Goal: Book appointment/travel/reservation

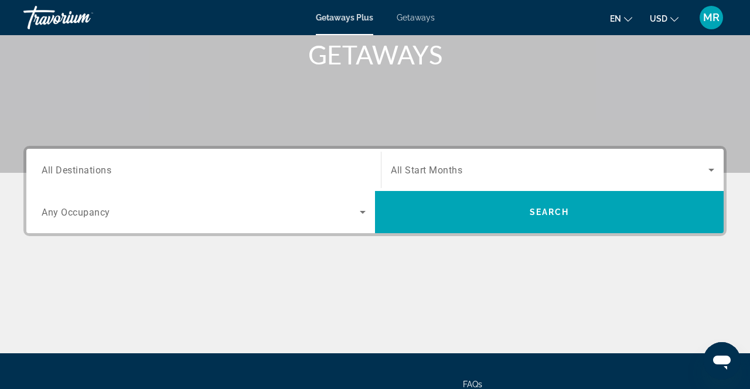
scroll to position [180, 0]
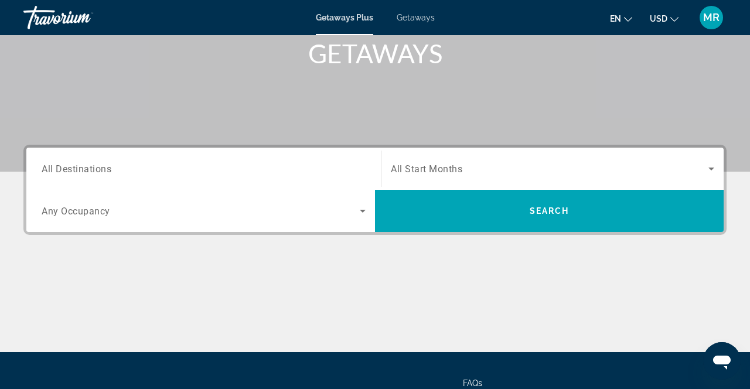
click at [253, 154] on div "Search widget" at bounding box center [204, 168] width 324 height 33
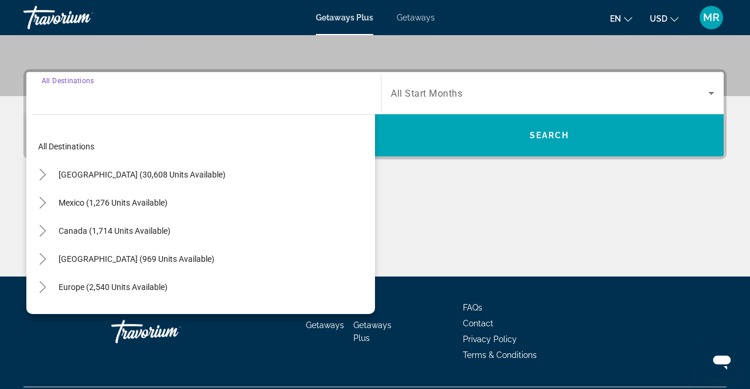
scroll to position [287, 0]
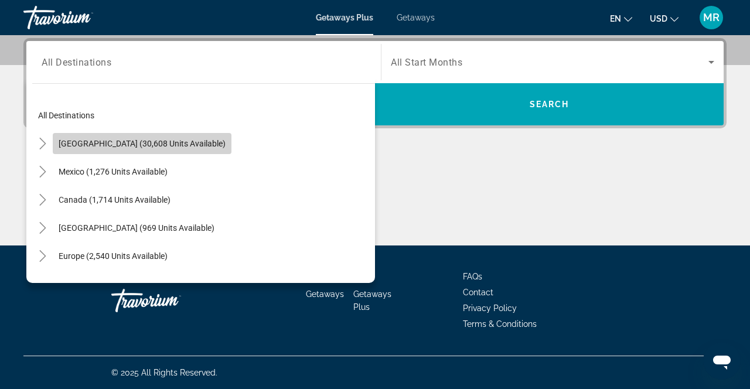
click at [188, 144] on span "[GEOGRAPHIC_DATA] (30,608 units available)" at bounding box center [142, 143] width 167 height 9
type input "**********"
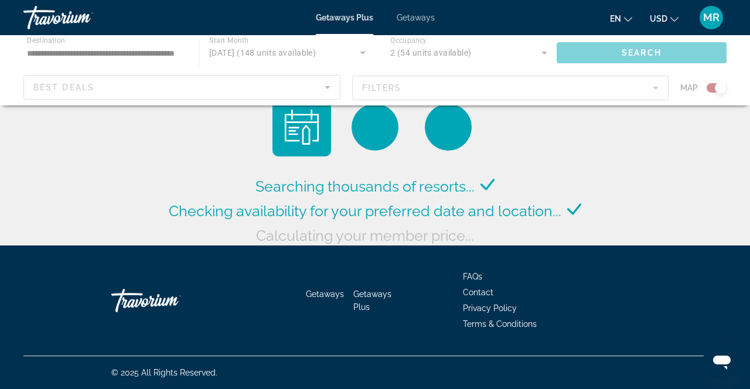
click at [176, 74] on div "Main content" at bounding box center [375, 70] width 750 height 70
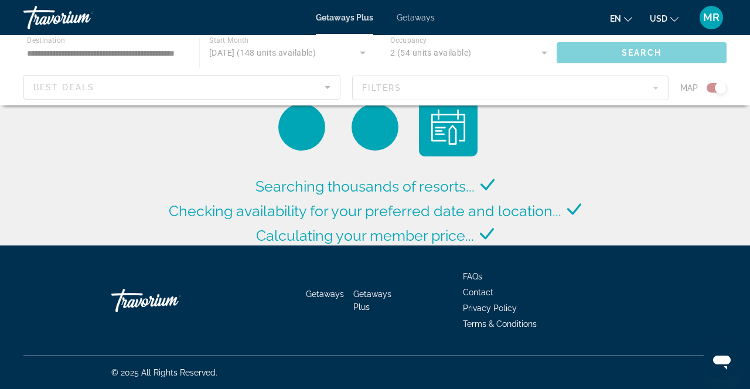
click at [428, 94] on div "Main content" at bounding box center [375, 70] width 750 height 70
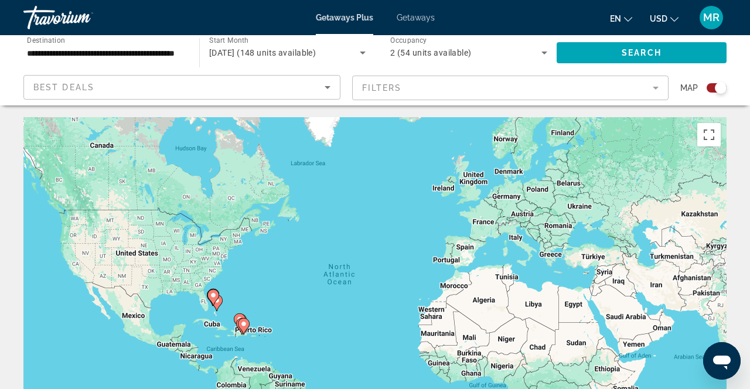
click at [169, 63] on div "**********" at bounding box center [105, 52] width 157 height 33
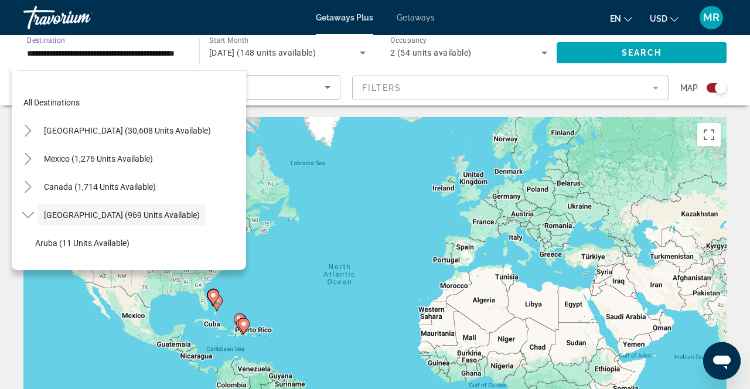
scroll to position [42, 0]
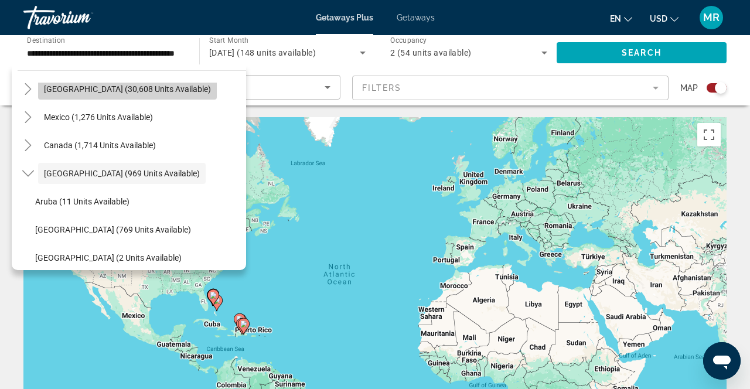
click at [146, 86] on span "[GEOGRAPHIC_DATA] (30,608 units available)" at bounding box center [127, 88] width 167 height 9
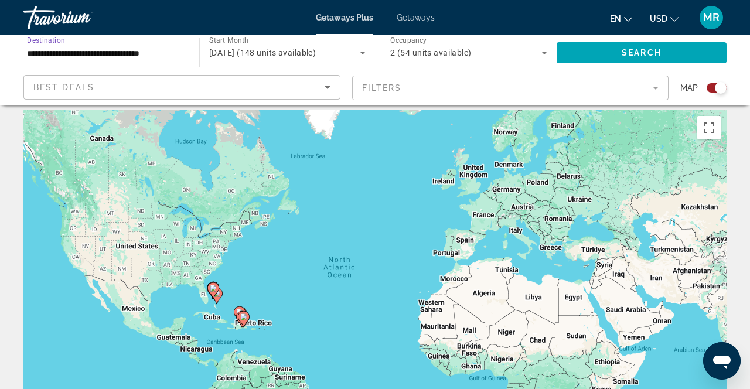
scroll to position [0, 0]
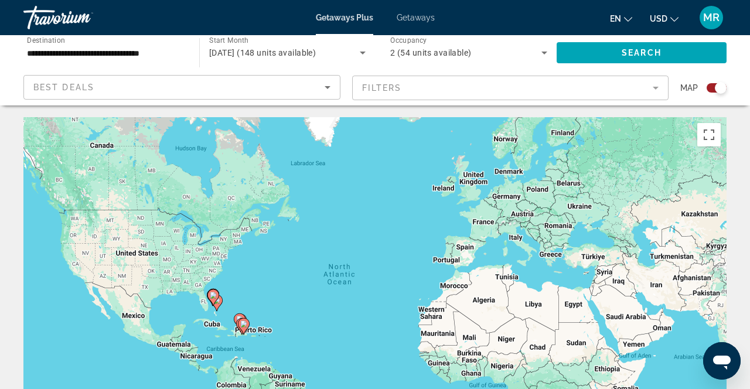
click at [185, 55] on div "**********" at bounding box center [106, 52] width 176 height 33
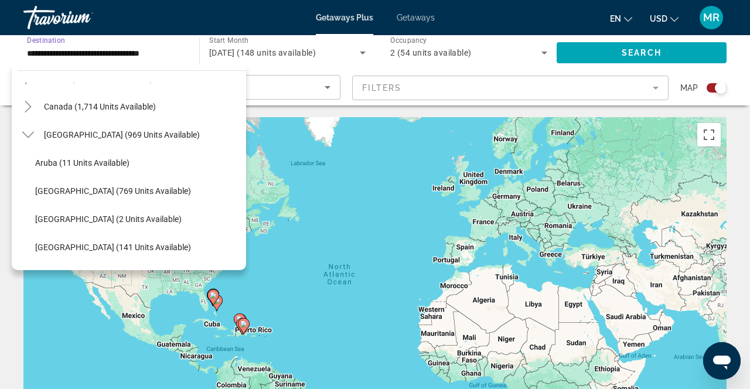
scroll to position [1114, 0]
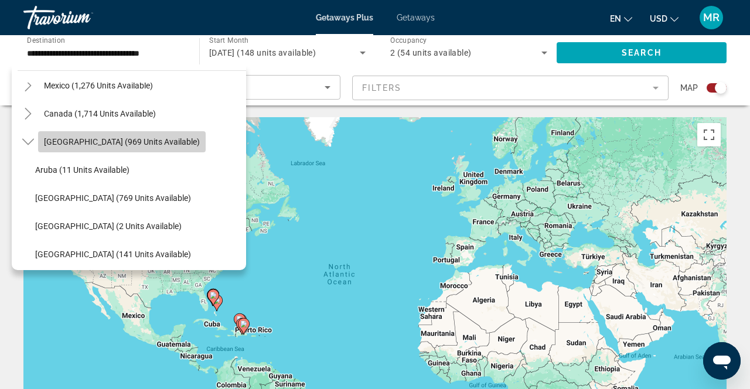
click at [108, 146] on span "[GEOGRAPHIC_DATA] (969 units available)" at bounding box center [122, 141] width 156 height 9
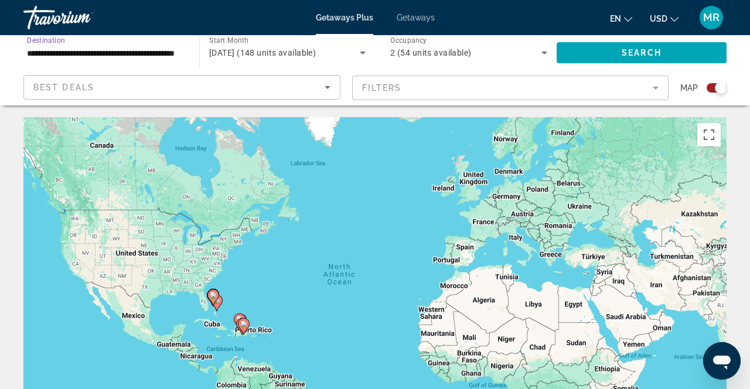
click at [139, 47] on input "**********" at bounding box center [105, 53] width 157 height 14
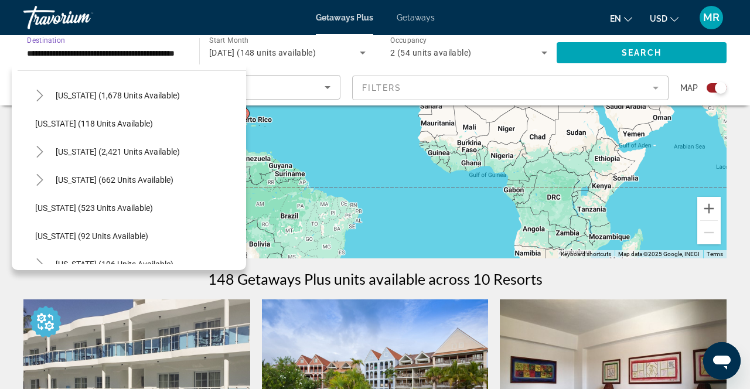
scroll to position [539, 0]
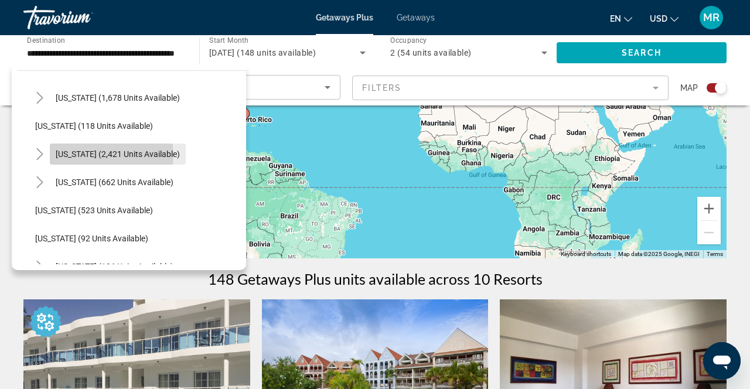
click at [86, 155] on span "[US_STATE] (2,421 units available)" at bounding box center [118, 153] width 124 height 9
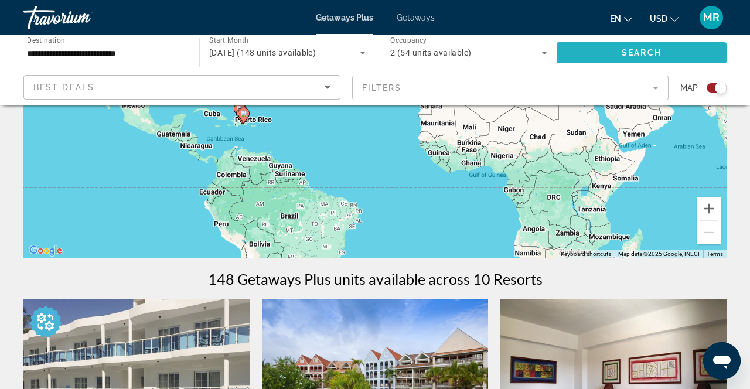
click at [618, 55] on span "Search widget" at bounding box center [642, 53] width 170 height 28
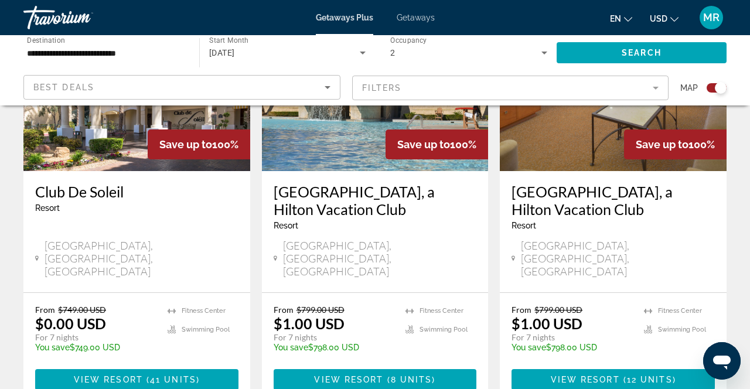
scroll to position [513, 0]
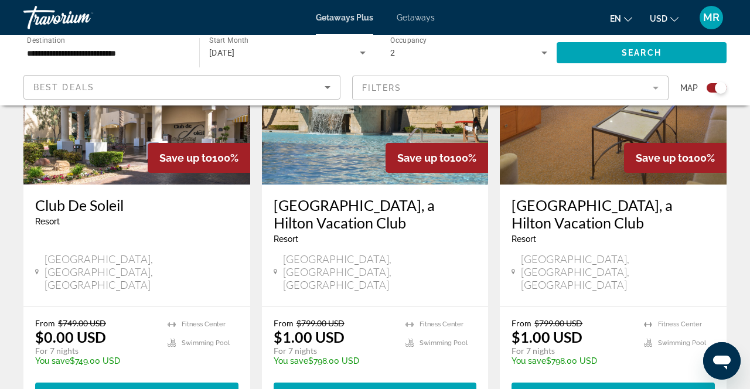
click at [439, 86] on mat-form-field "Filters" at bounding box center [510, 88] width 317 height 25
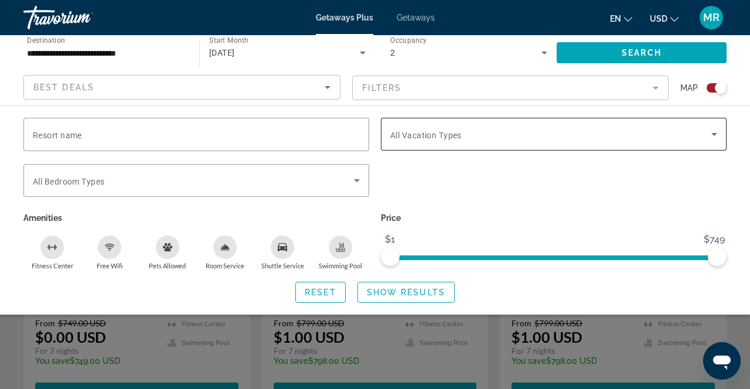
click at [422, 136] on span "All Vacation Types" at bounding box center [425, 135] width 71 height 9
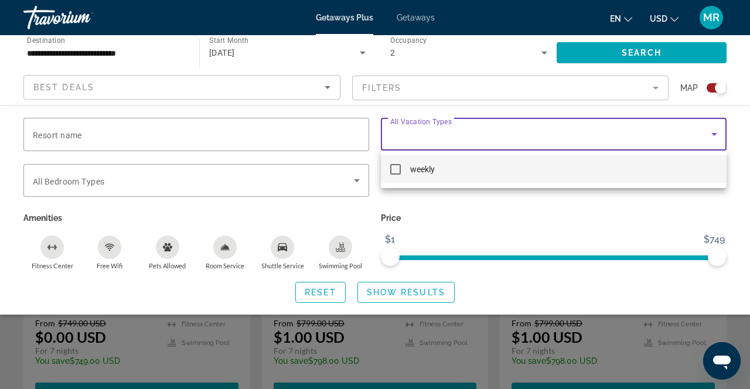
click at [434, 135] on div at bounding box center [375, 194] width 750 height 389
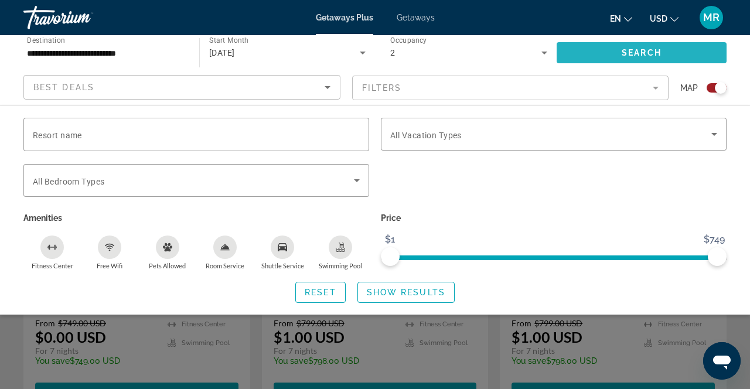
click at [578, 56] on span "Search widget" at bounding box center [642, 53] width 170 height 28
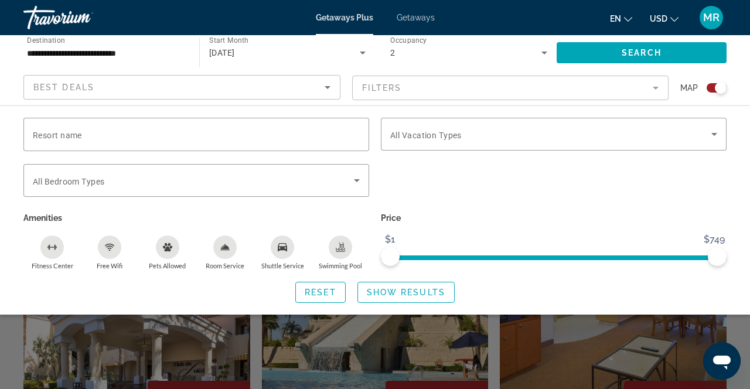
scroll to position [326, 0]
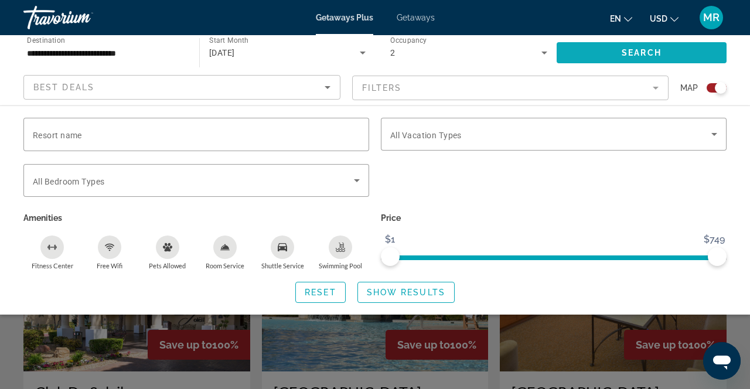
click at [661, 57] on span "Search" at bounding box center [642, 52] width 40 height 9
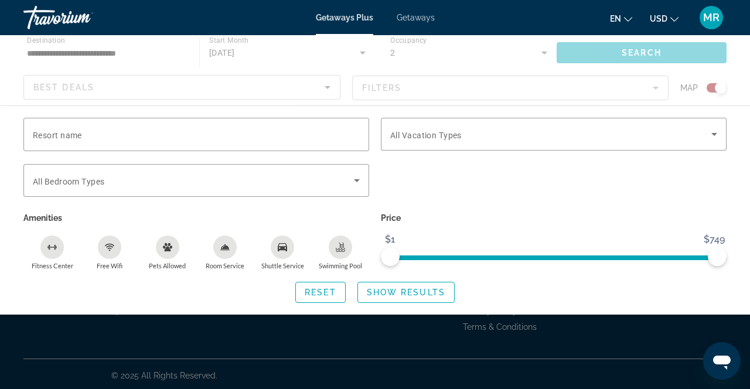
scroll to position [0, 0]
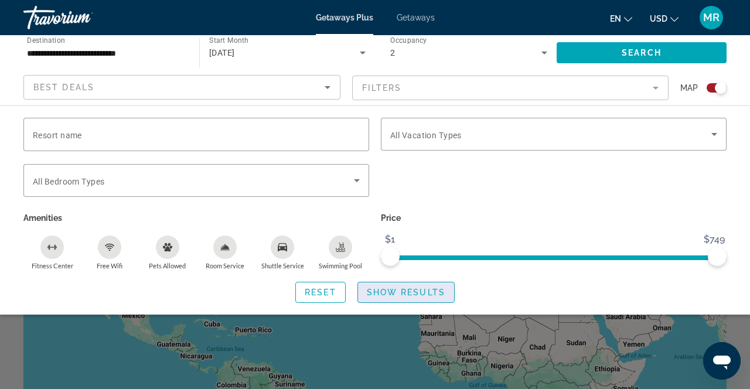
click at [392, 289] on span "Show Results" at bounding box center [406, 292] width 79 height 9
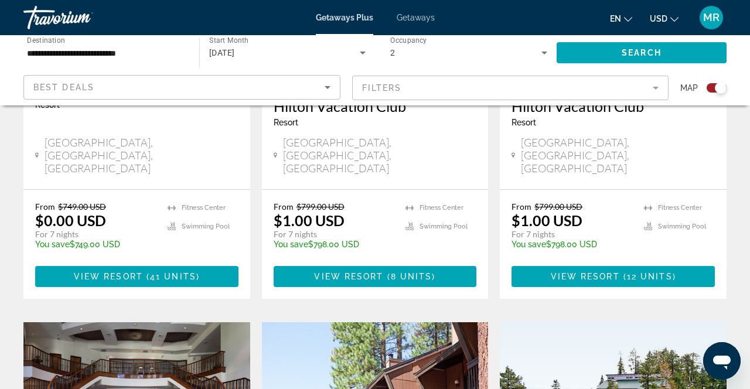
scroll to position [625, 0]
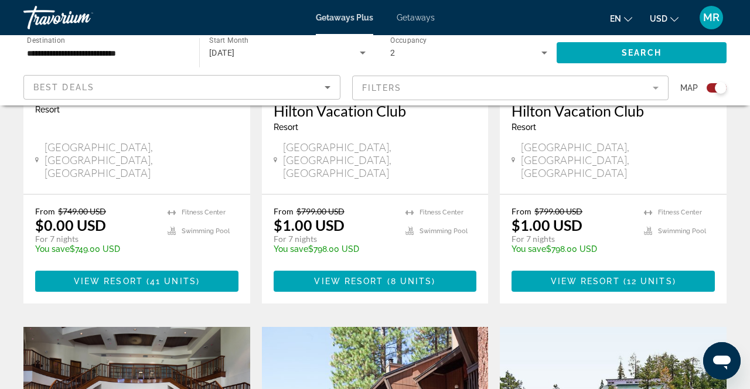
click at [396, 88] on mat-form-field "Filters" at bounding box center [510, 88] width 317 height 25
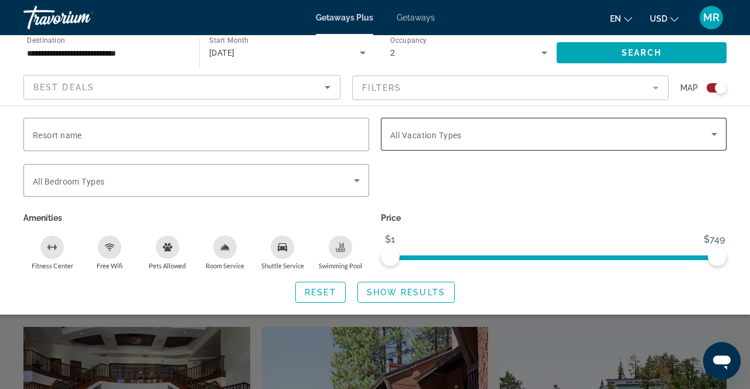
click at [401, 143] on div "Search widget" at bounding box center [553, 134] width 327 height 33
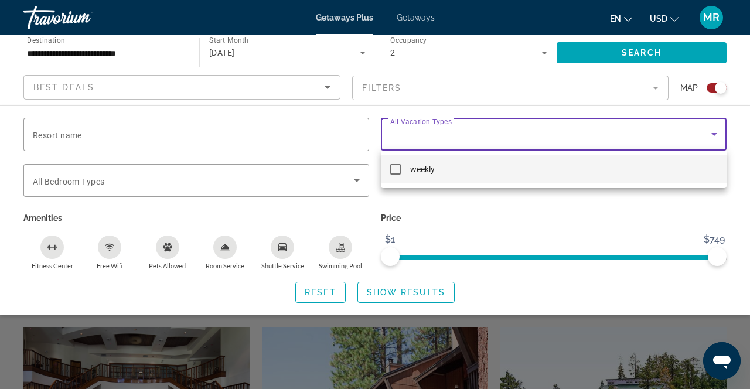
click at [407, 140] on div at bounding box center [375, 194] width 750 height 389
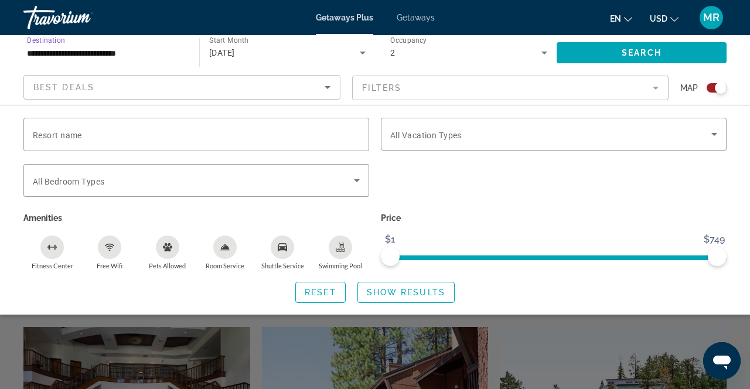
click at [165, 54] on input "**********" at bounding box center [105, 53] width 157 height 14
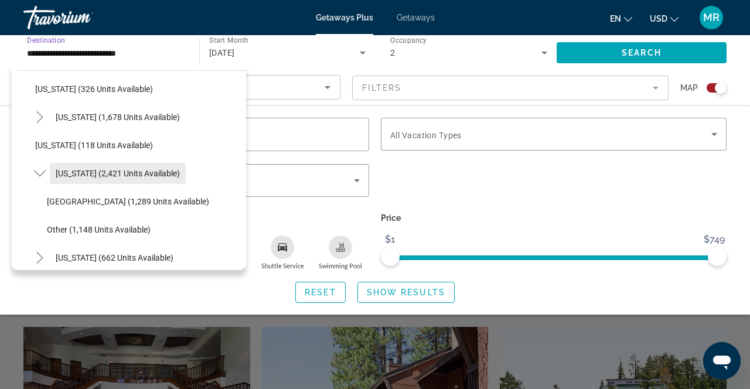
scroll to position [536, 0]
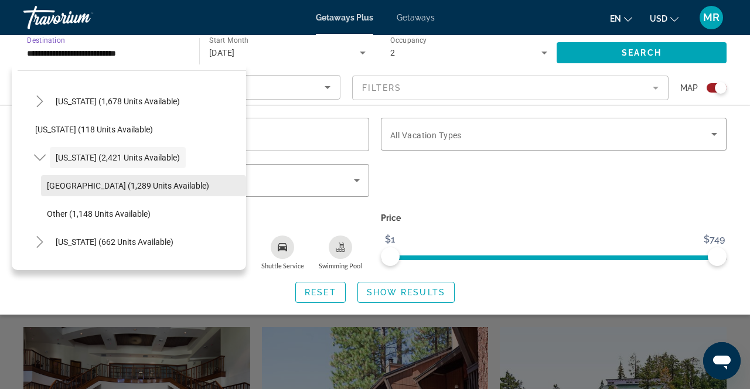
click at [114, 180] on span "Search widget" at bounding box center [143, 186] width 205 height 28
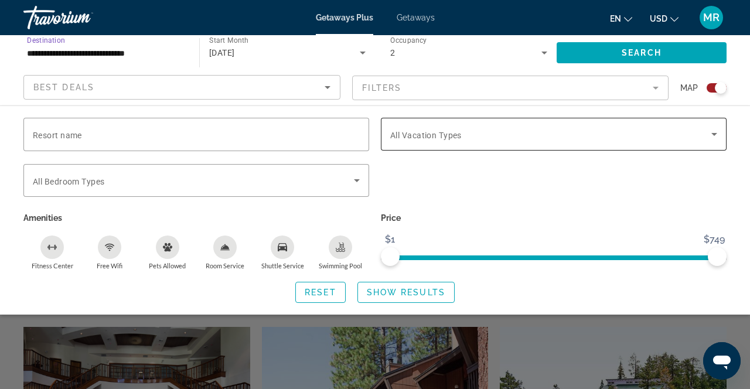
click at [456, 139] on span "All Vacation Types" at bounding box center [425, 135] width 71 height 9
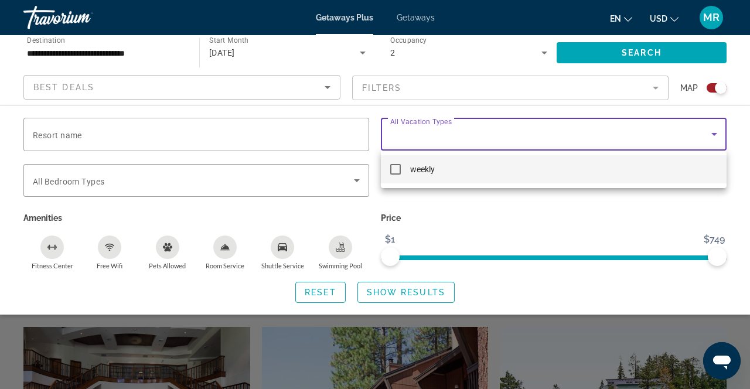
click at [456, 139] on div at bounding box center [375, 194] width 750 height 389
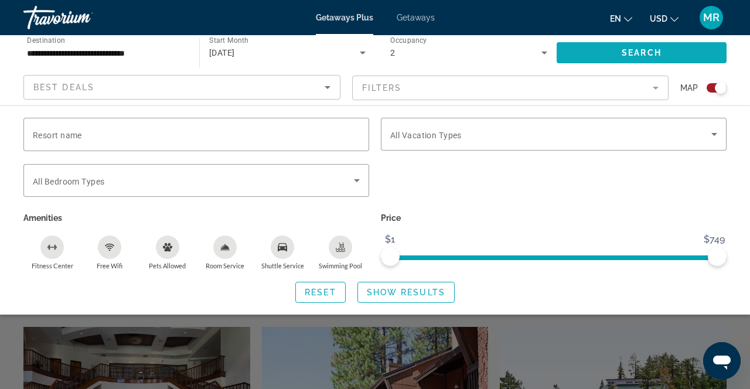
click at [626, 46] on span "Search widget" at bounding box center [642, 53] width 170 height 28
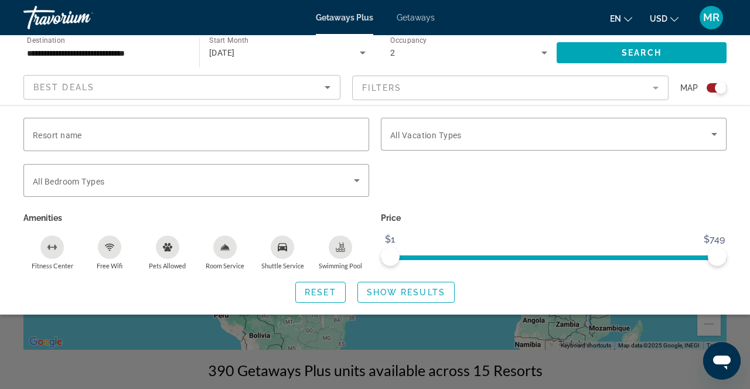
scroll to position [128, 0]
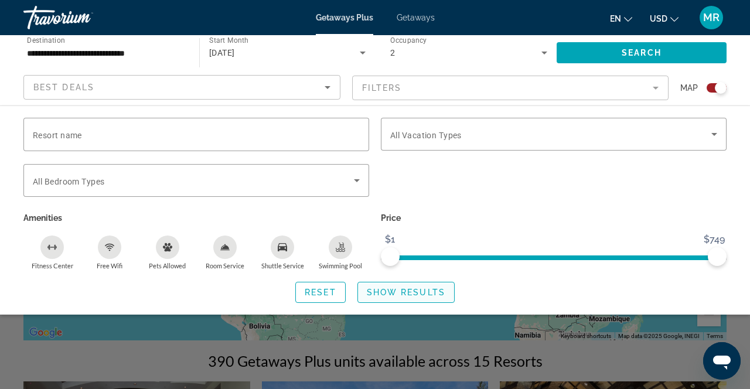
click at [379, 283] on span "Search widget" at bounding box center [406, 292] width 96 height 28
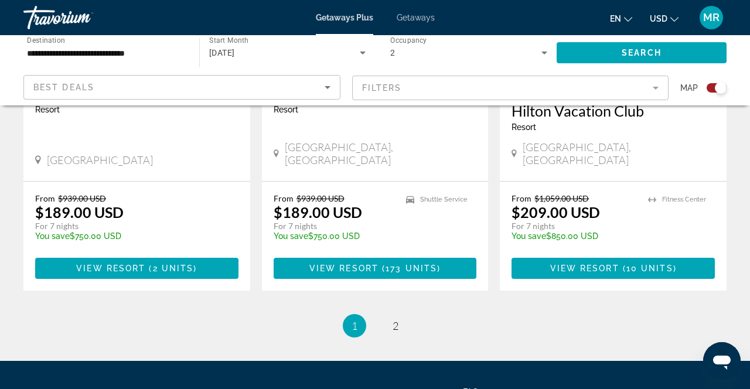
scroll to position [1975, 0]
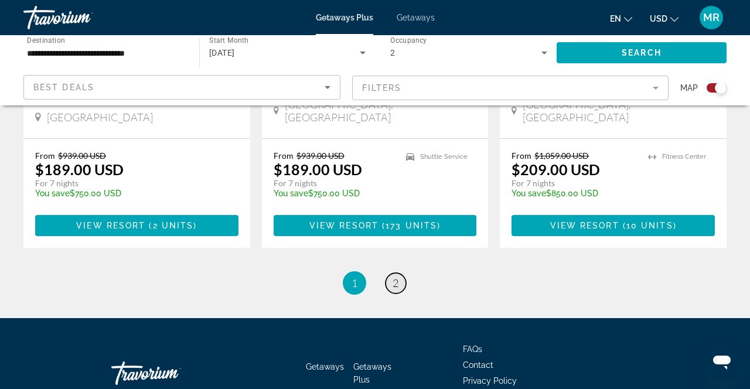
click at [396, 277] on span "2" at bounding box center [396, 283] width 6 height 13
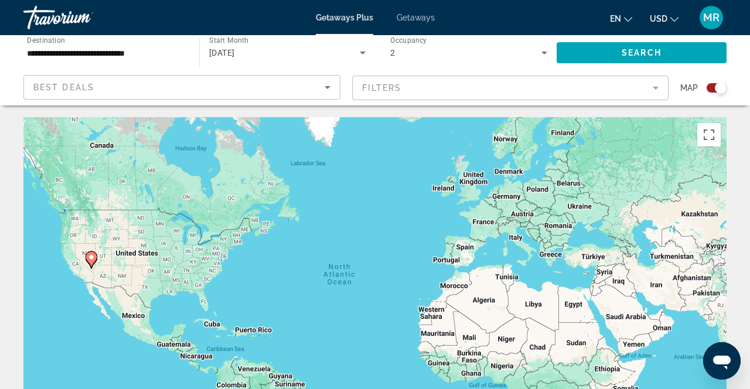
click at [174, 62] on div "**********" at bounding box center [105, 52] width 157 height 33
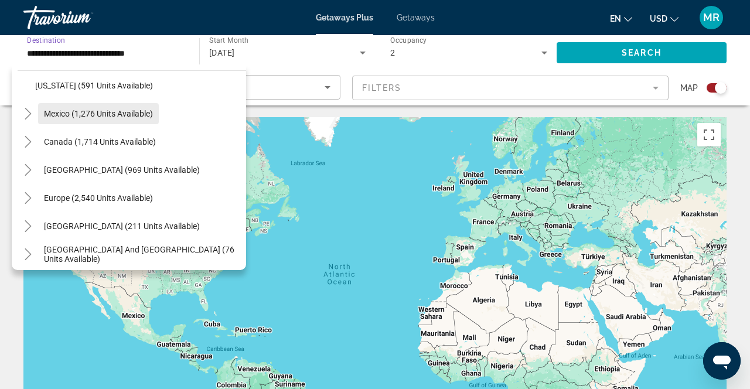
scroll to position [1141, 0]
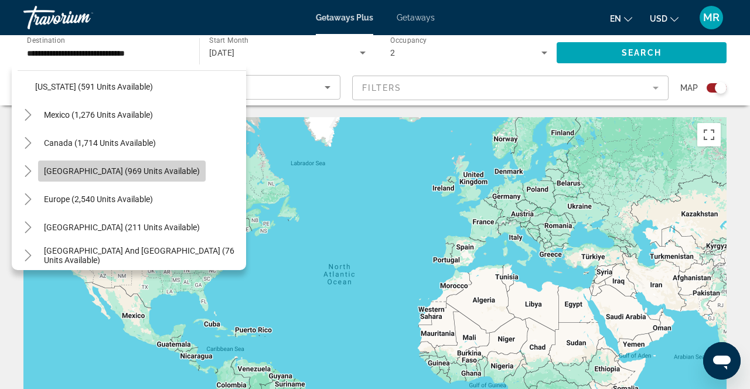
click at [144, 170] on span "[GEOGRAPHIC_DATA] (969 units available)" at bounding box center [122, 170] width 156 height 9
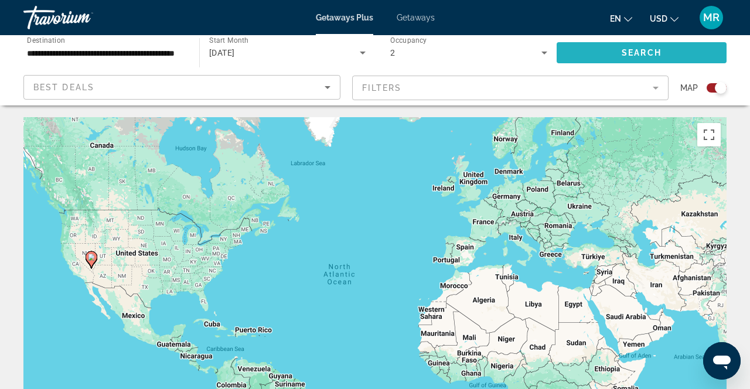
click at [578, 55] on span "Search widget" at bounding box center [642, 53] width 170 height 28
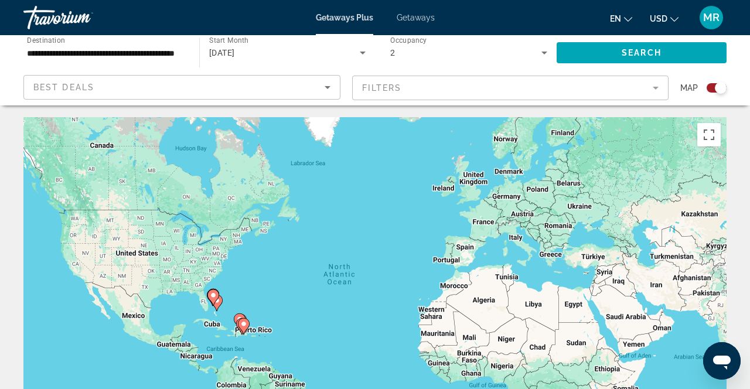
click at [521, 91] on mat-form-field "Filters" at bounding box center [510, 88] width 317 height 25
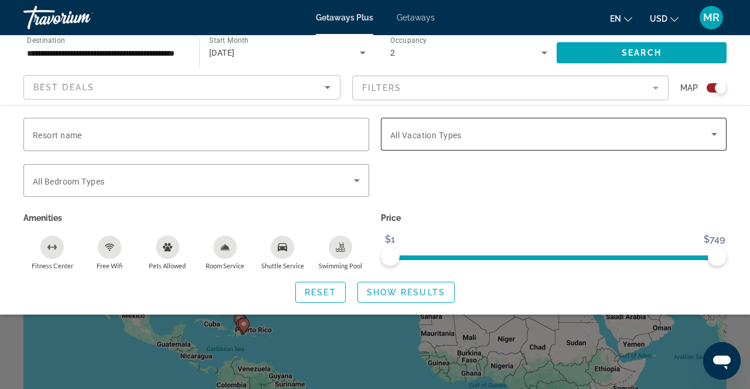
click at [466, 149] on div "Search widget" at bounding box center [553, 134] width 327 height 33
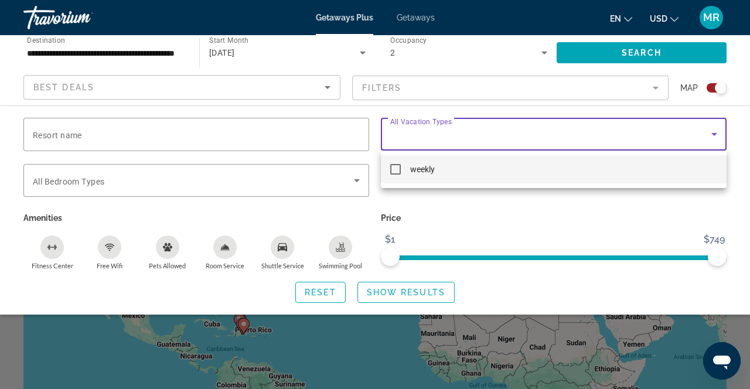
click at [465, 141] on div at bounding box center [375, 194] width 750 height 389
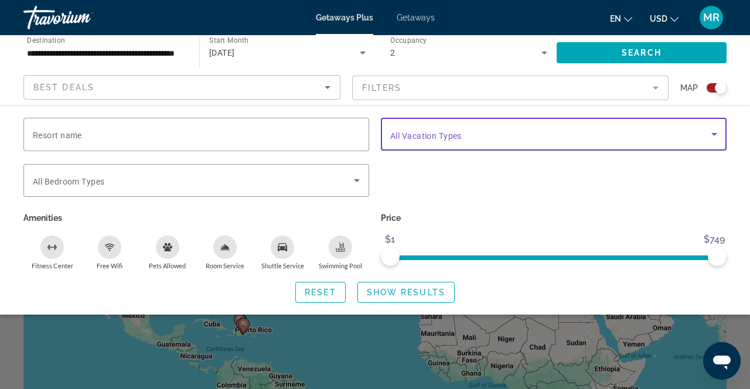
click at [468, 136] on span "Search widget" at bounding box center [550, 134] width 321 height 14
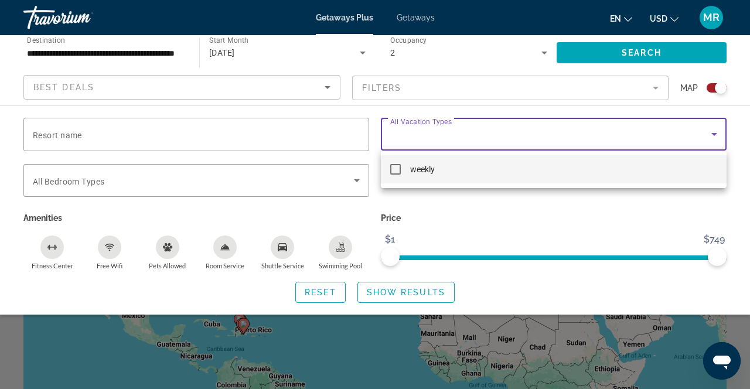
click at [270, 193] on div at bounding box center [375, 194] width 750 height 389
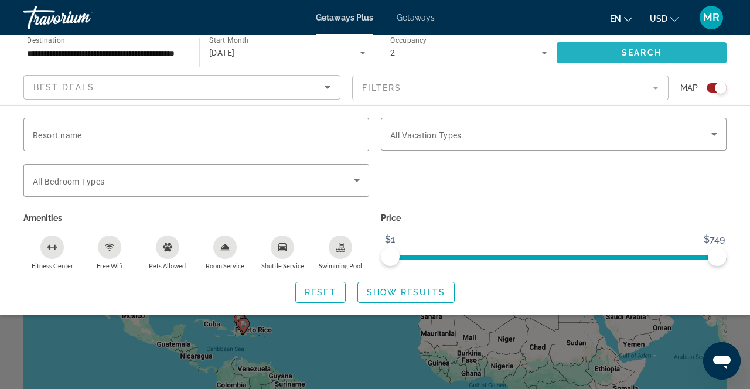
click at [613, 50] on span "Search widget" at bounding box center [642, 53] width 170 height 28
click at [533, 85] on mat-form-field "Filters" at bounding box center [510, 88] width 317 height 25
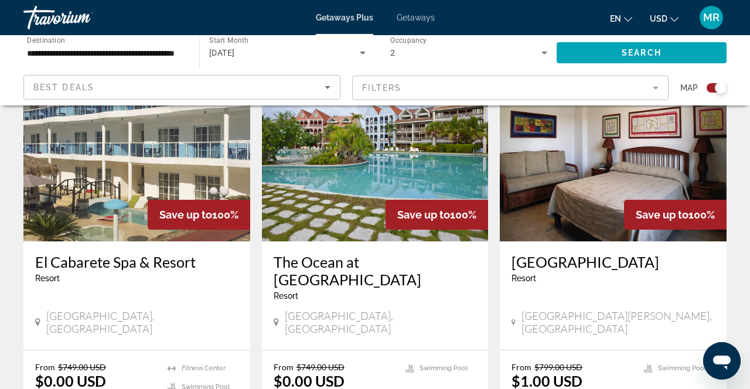
scroll to position [475, 0]
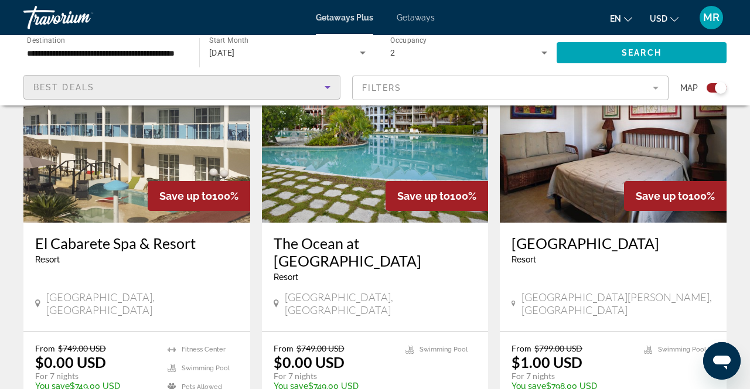
click at [330, 86] on icon "Sort by" at bounding box center [328, 87] width 14 height 14
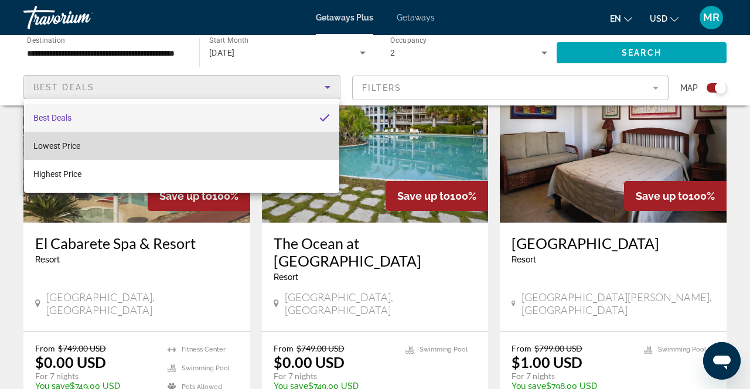
click at [88, 152] on mat-option "Lowest Price" at bounding box center [181, 146] width 315 height 28
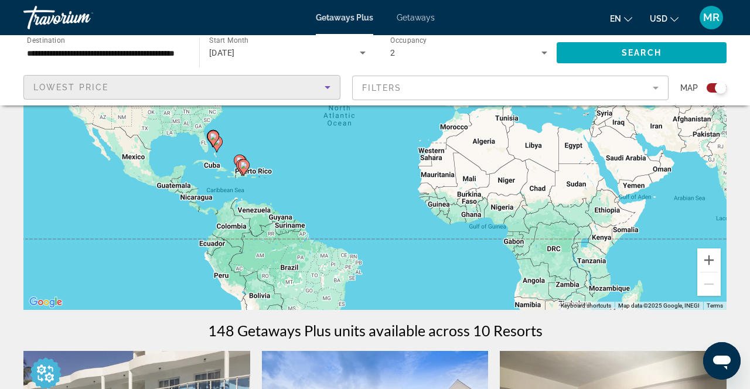
scroll to position [149, 0]
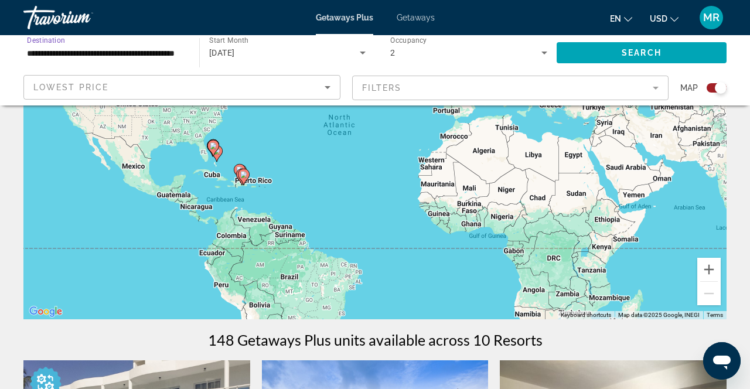
click at [144, 57] on input "**********" at bounding box center [105, 53] width 157 height 14
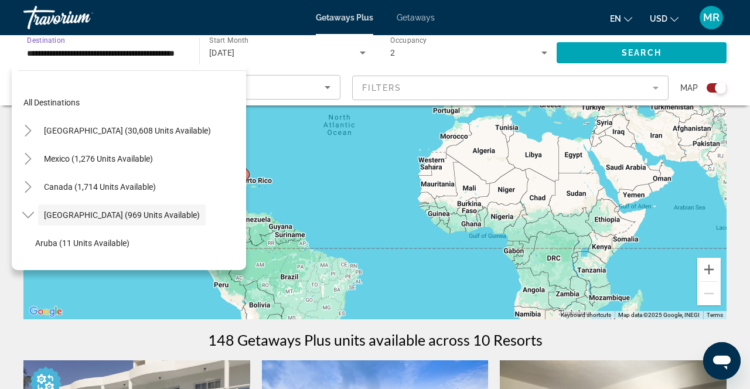
scroll to position [42, 0]
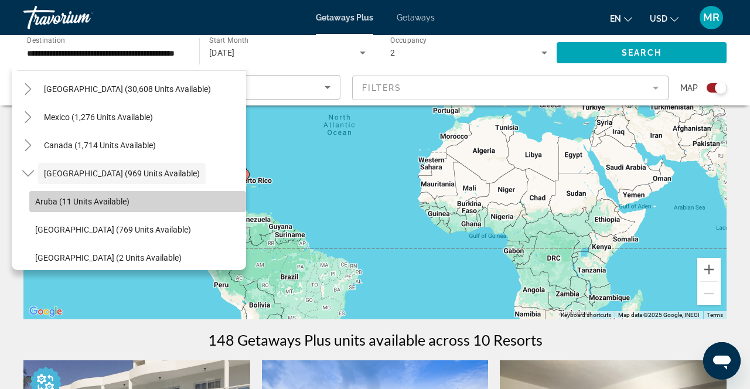
click at [97, 209] on span "Search widget" at bounding box center [137, 202] width 217 height 28
type input "**********"
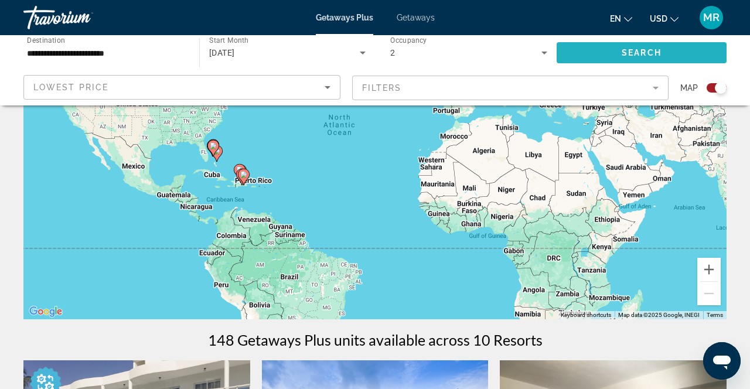
click at [643, 47] on span "Search widget" at bounding box center [642, 53] width 170 height 28
